Goal: Check status: Check status

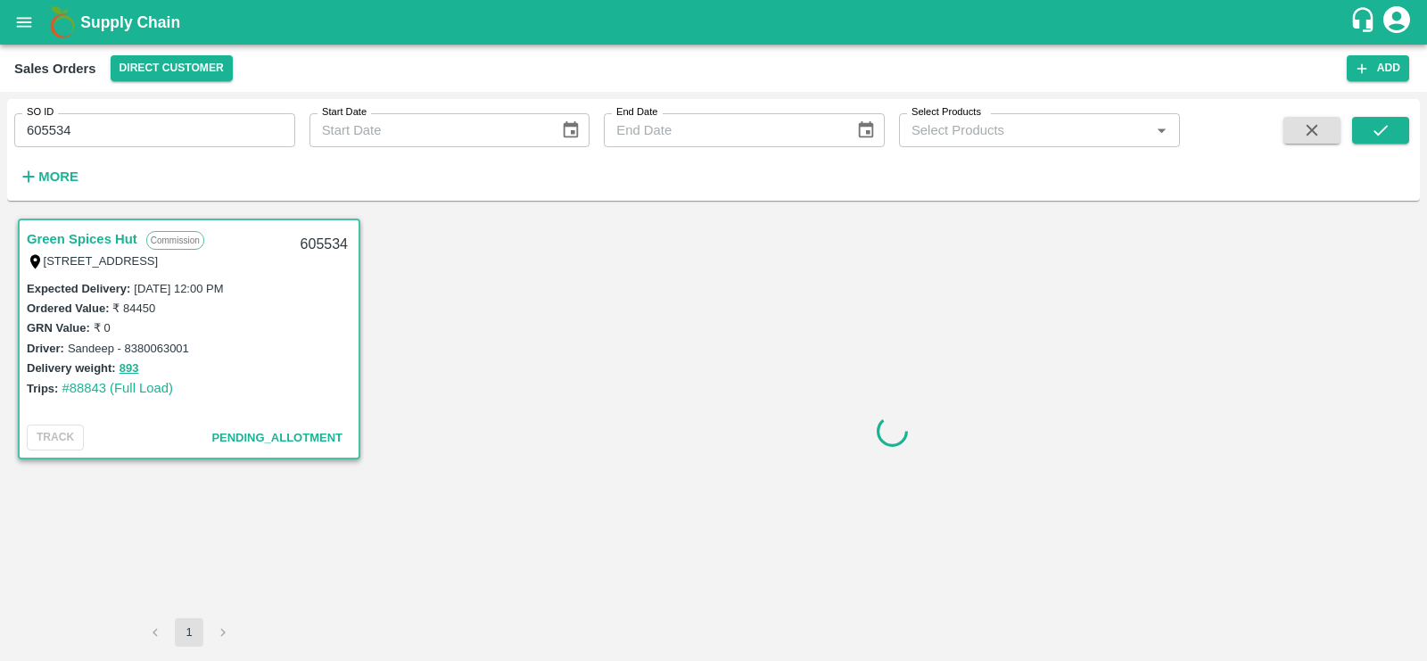
click at [95, 238] on link "Green Spices Hut" at bounding box center [82, 238] width 111 height 23
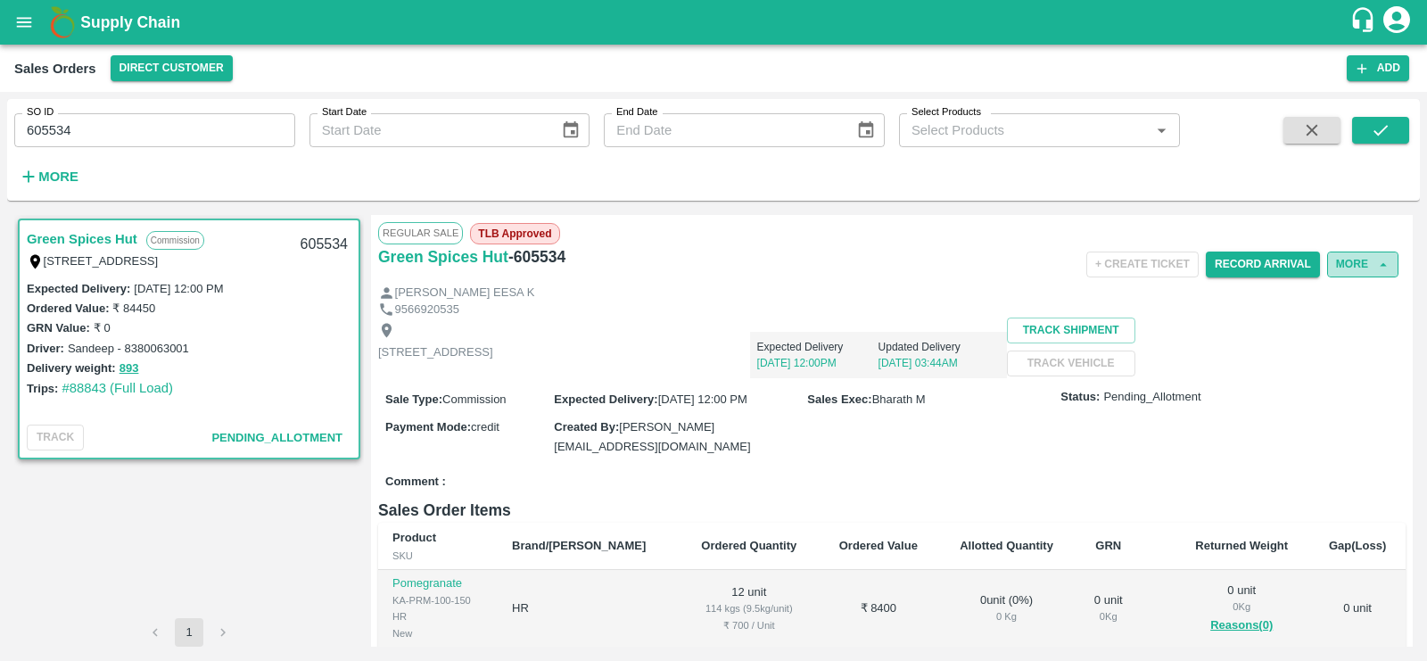
click at [1359, 268] on button "More" at bounding box center [1362, 265] width 71 height 26
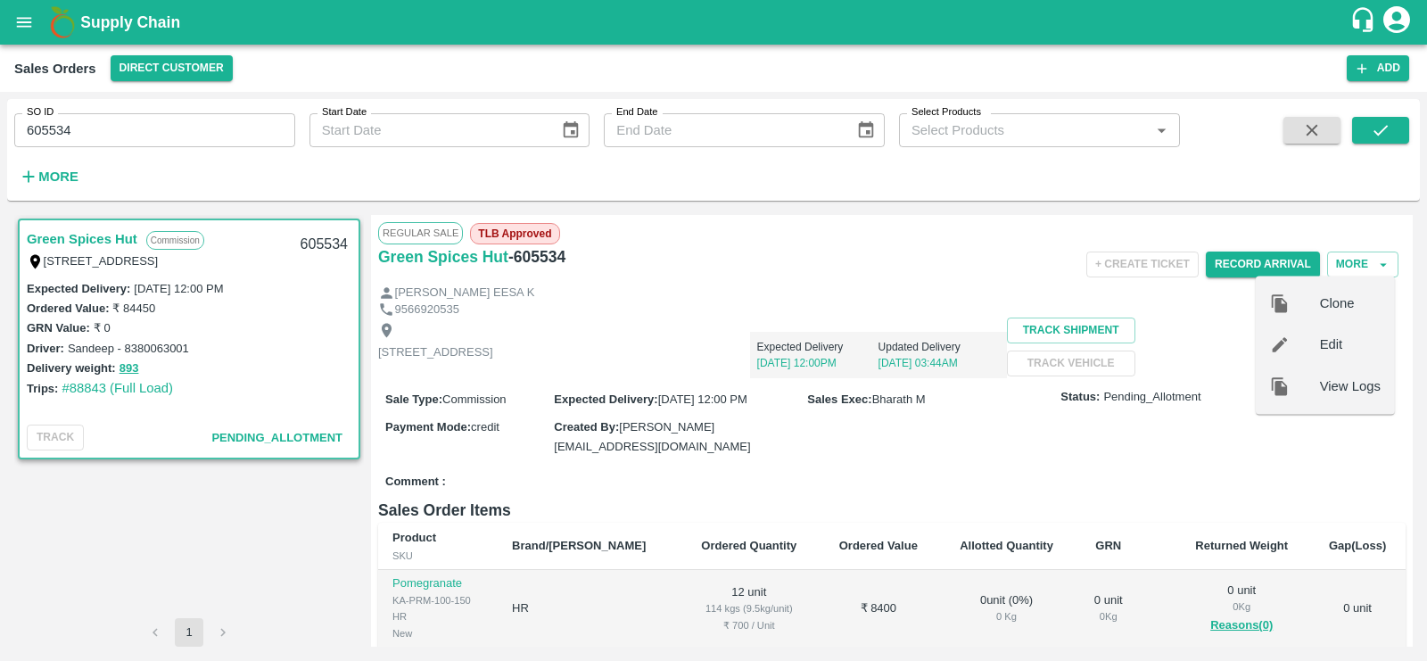
click at [1353, 382] on span "View Logs" at bounding box center [1350, 386] width 61 height 20
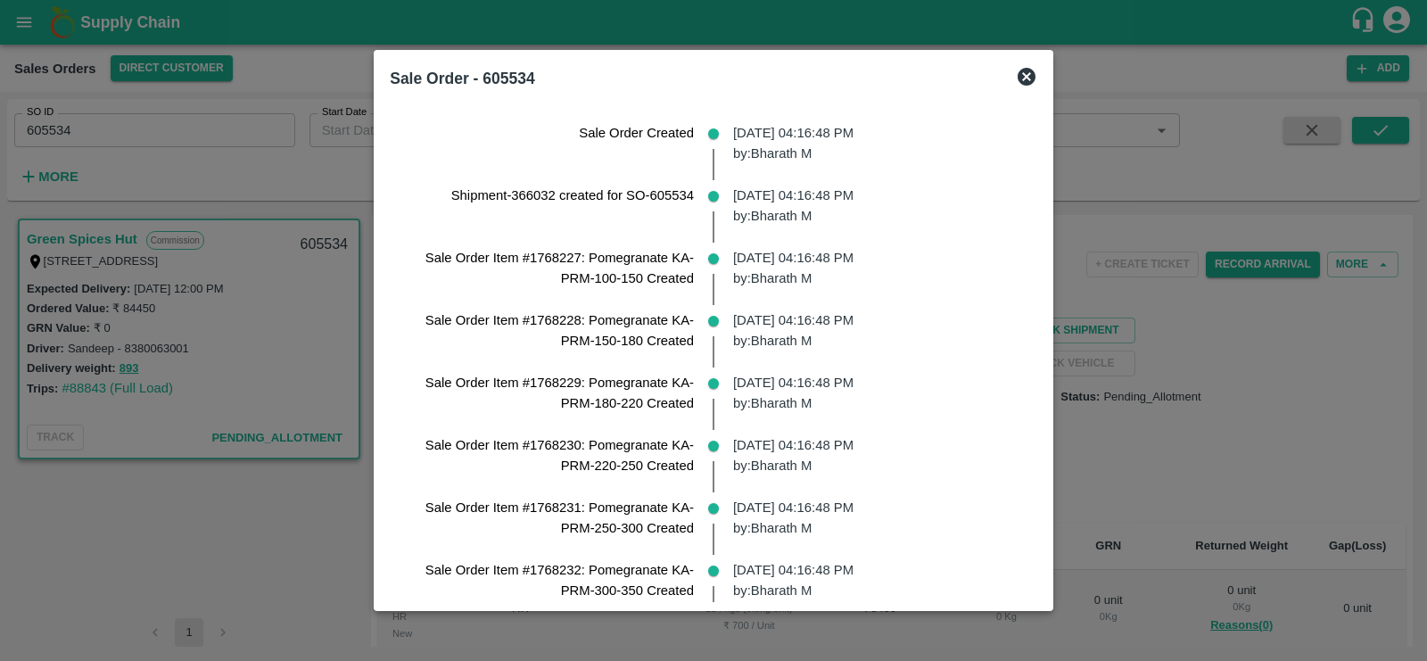
click at [1037, 78] on icon at bounding box center [1026, 76] width 21 height 21
